Goal: Transaction & Acquisition: Book appointment/travel/reservation

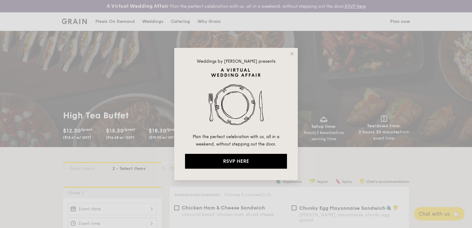
click at [209, 63] on span "Weddings by [PERSON_NAME] presents" at bounding box center [236, 61] width 79 height 5
click at [292, 52] on icon at bounding box center [292, 54] width 6 height 6
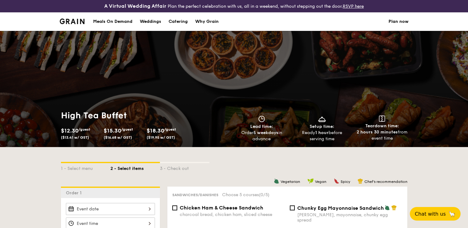
click at [182, 25] on div "Catering" at bounding box center [177, 21] width 19 height 19
select select
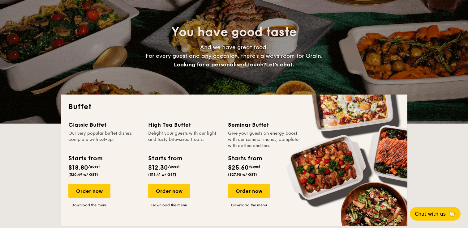
scroll to position [93, 0]
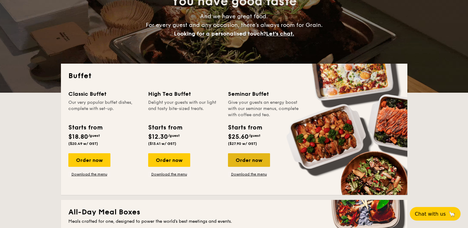
click at [248, 159] on div "Order now" at bounding box center [249, 160] width 42 height 14
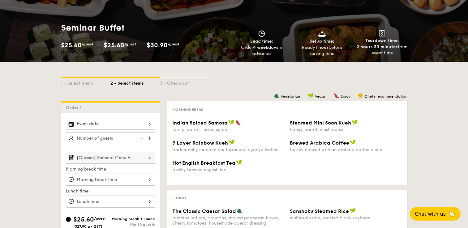
scroll to position [93, 0]
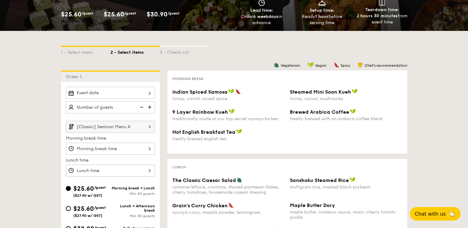
click at [109, 107] on input "text" at bounding box center [110, 107] width 89 height 12
click at [121, 92] on input "Indian Spiced Samosa turnip, carrot, mixed spice" at bounding box center [110, 93] width 89 height 12
type input "130 guests"
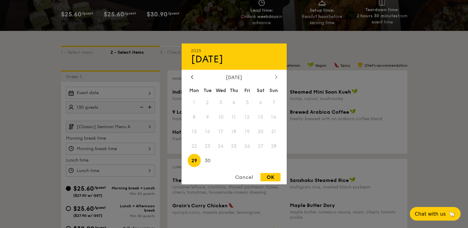
click at [275, 75] on icon at bounding box center [276, 77] width 2 height 4
click at [191, 77] on icon at bounding box center [192, 77] width 2 height 4
click at [193, 160] on span "29" at bounding box center [194, 160] width 13 height 13
click at [269, 177] on div "OK" at bounding box center [270, 177] width 20 height 8
type input "[DATE]"
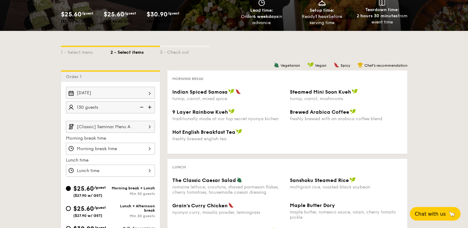
scroll to position [149, 0]
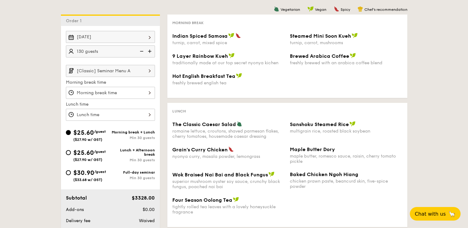
drag, startPoint x: 380, startPoint y: 142, endPoint x: 450, endPoint y: 140, distance: 69.9
click at [450, 140] on div "1 - Select menu 2 - Select items 3 - Check out Order 1 [DATE] 130 guests [Class…" at bounding box center [234, 139] width 468 height 329
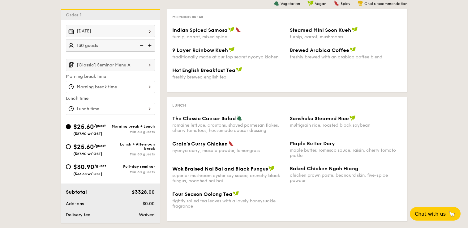
drag, startPoint x: 469, startPoint y: 80, endPoint x: 469, endPoint y: 74, distance: 6.2
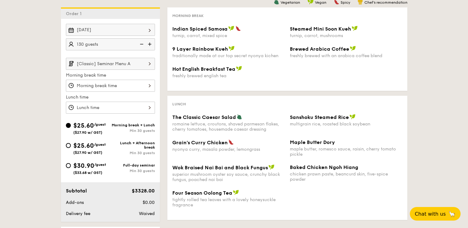
click at [423, 179] on div "1 - Select menu 2 - Select items 3 - Check out Order 1 [DATE] 130 guests [Class…" at bounding box center [234, 132] width 468 height 329
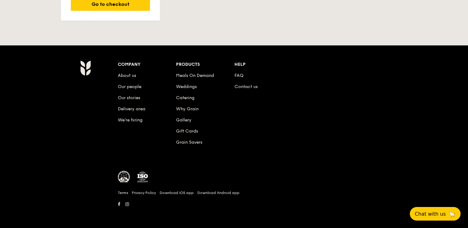
scroll to position [185, 0]
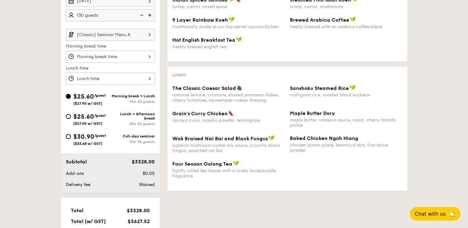
select select
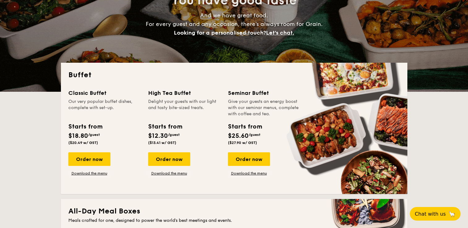
scroll to position [105, 0]
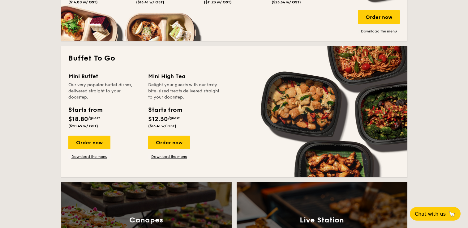
scroll to position [183, 0]
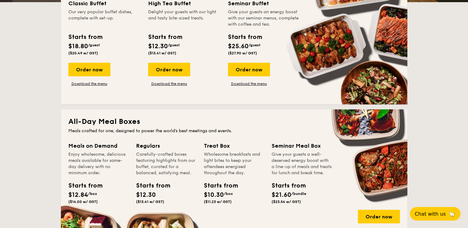
drag, startPoint x: 402, startPoint y: 116, endPoint x: 470, endPoint y: 59, distance: 88.6
drag, startPoint x: 469, startPoint y: 13, endPoint x: 471, endPoint y: 11, distance: 3.5
